Goal: Navigation & Orientation: Find specific page/section

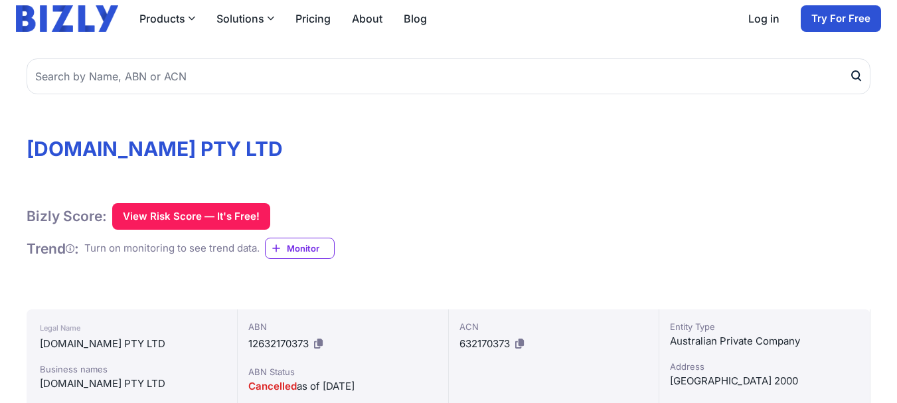
scroll to position [66, 0]
click at [420, 25] on link "Blog" at bounding box center [415, 19] width 23 height 16
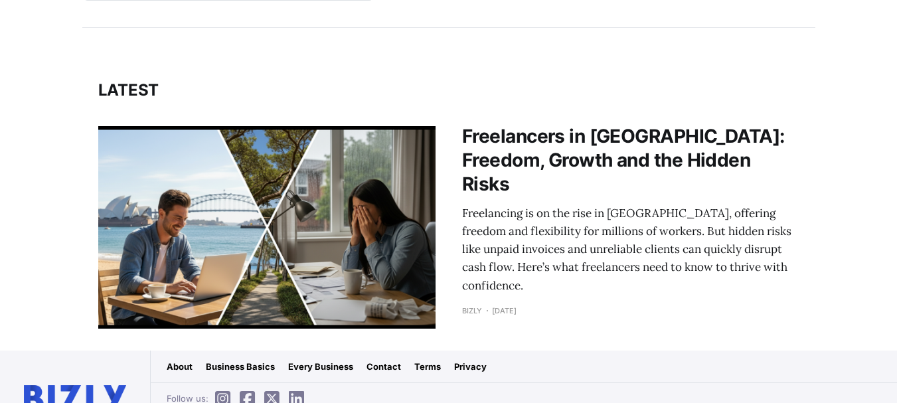
scroll to position [357, 0]
